Goal: Find specific fact: Find specific fact

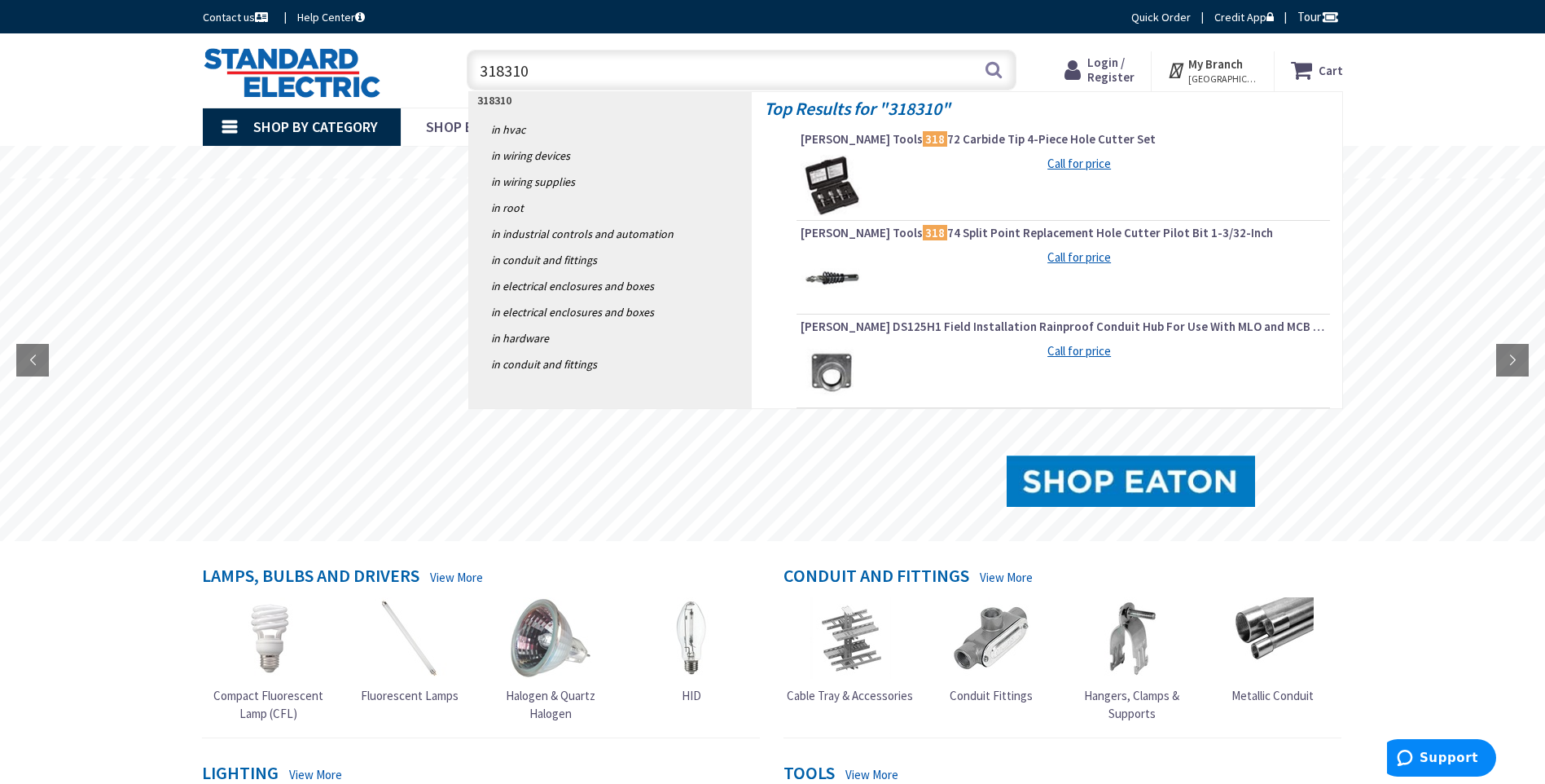
type input "3183100"
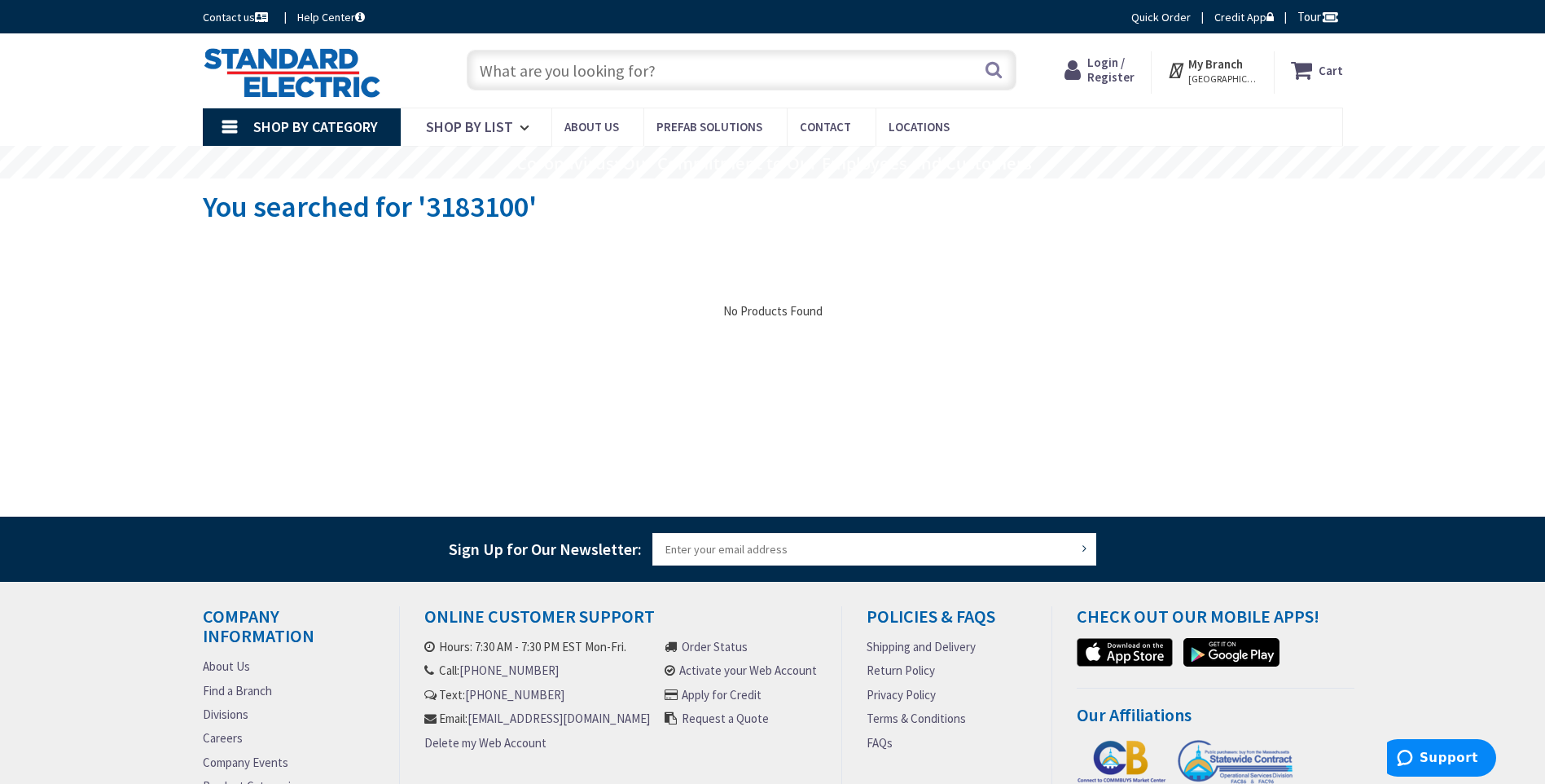
click at [662, 80] on input "text" at bounding box center [742, 69] width 550 height 40
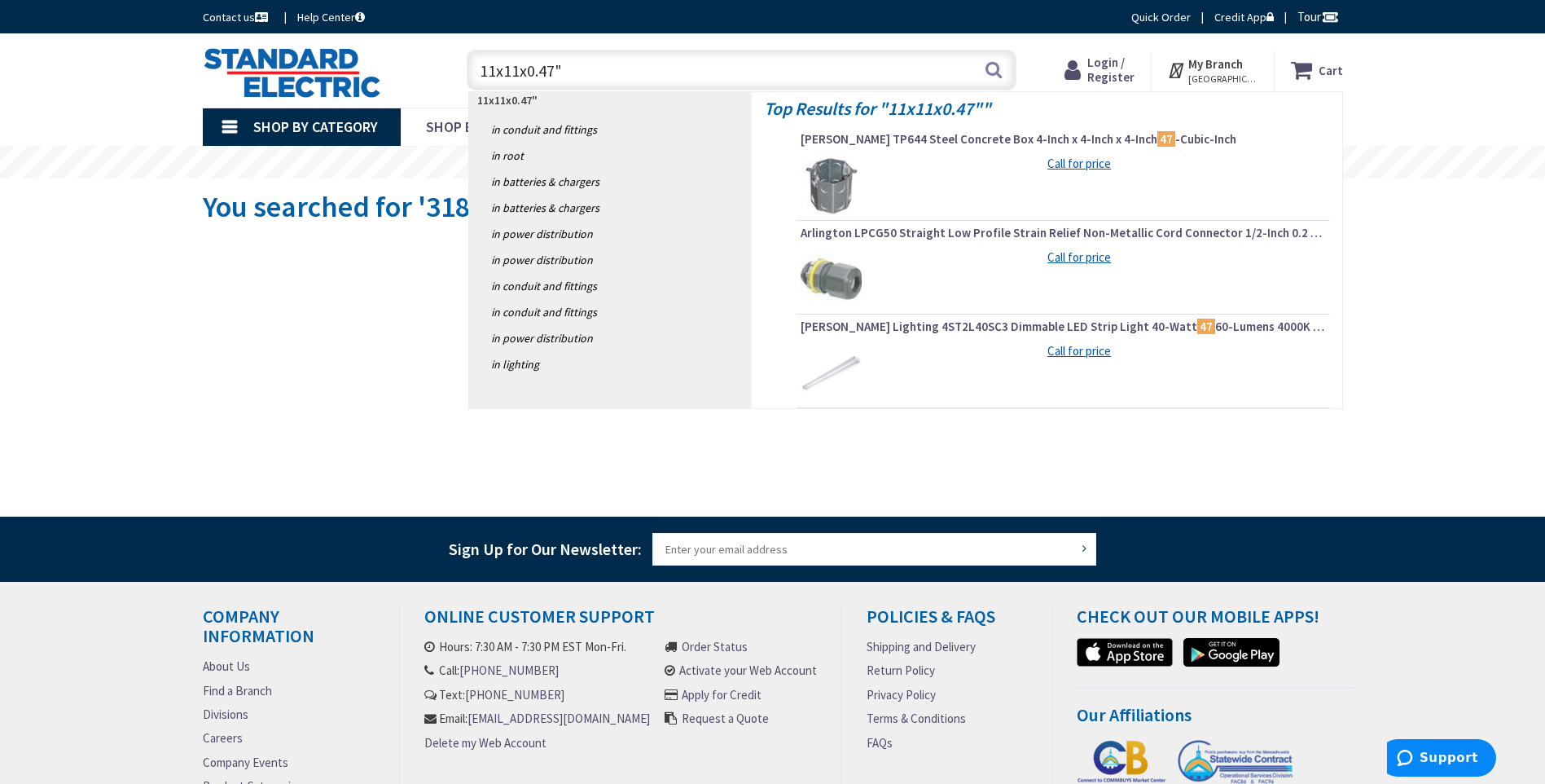
type input "11x11x0.47"d"
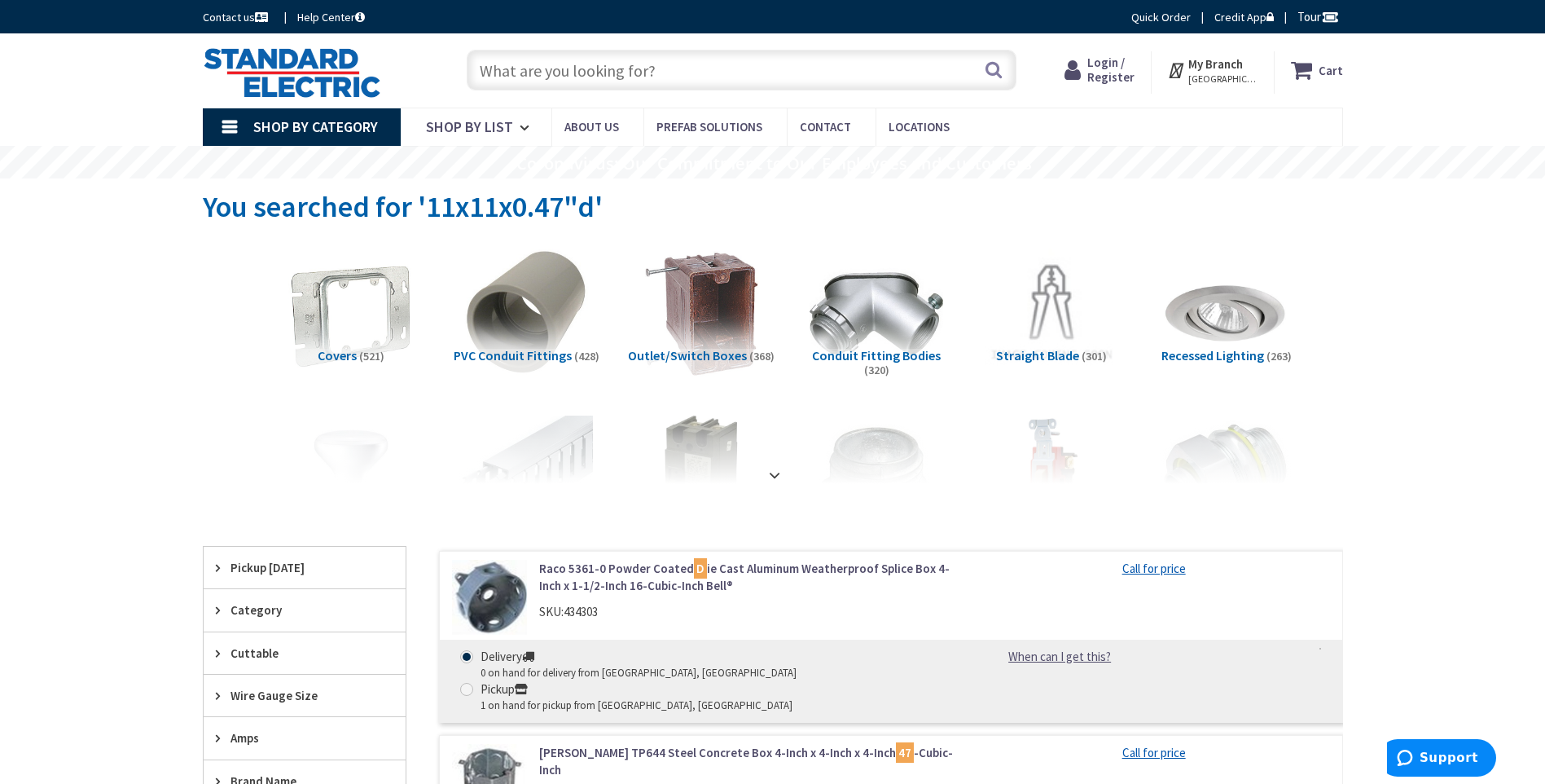
click at [672, 69] on input "text" at bounding box center [742, 69] width 550 height 40
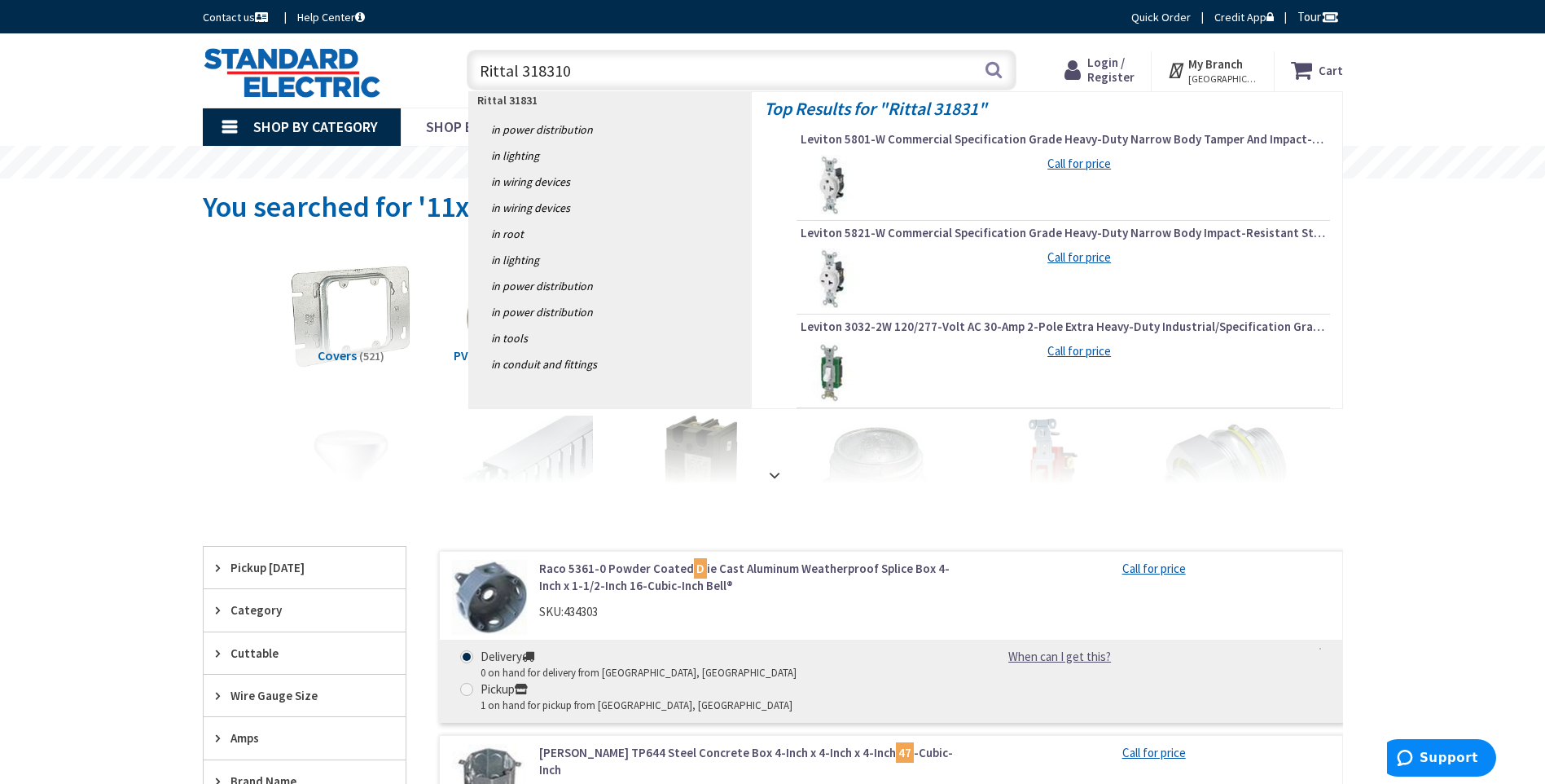
type input "Rittal 3183100"
